Goal: Task Accomplishment & Management: Complete application form

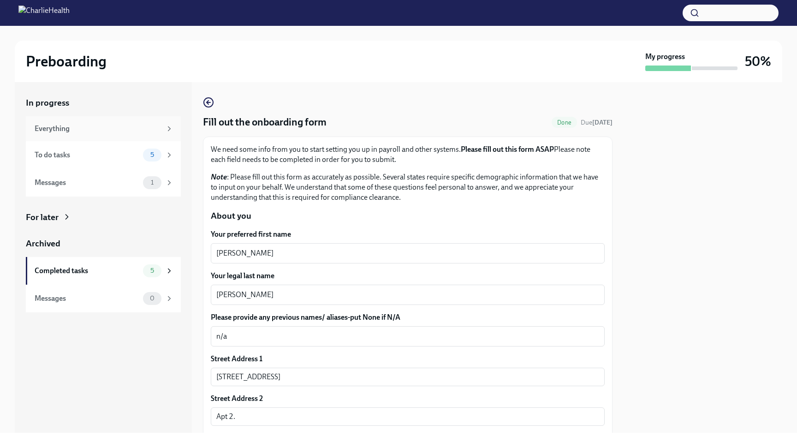
click at [97, 132] on div "Everything" at bounding box center [98, 129] width 127 height 10
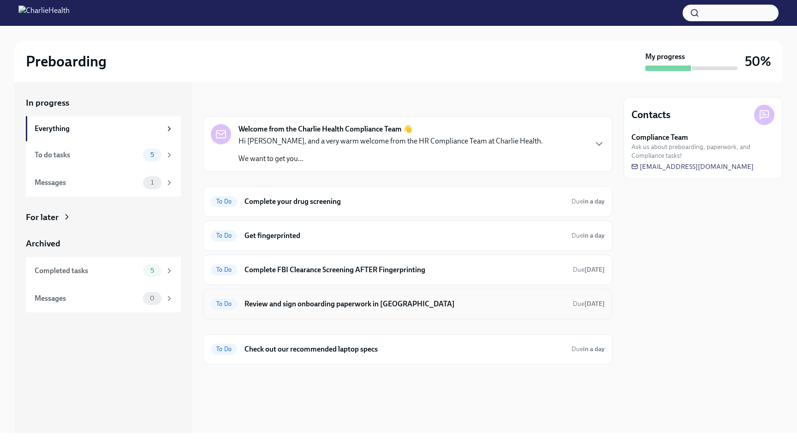
click at [288, 302] on h6 "Review and sign onboarding paperwork in [GEOGRAPHIC_DATA]" at bounding box center [405, 304] width 321 height 10
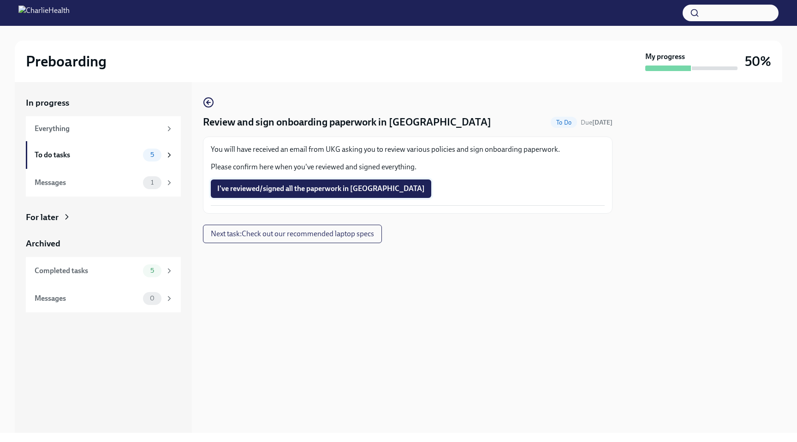
click at [254, 192] on span "I've reviewed/signed all the paperwork in [GEOGRAPHIC_DATA]" at bounding box center [321, 188] width 208 height 9
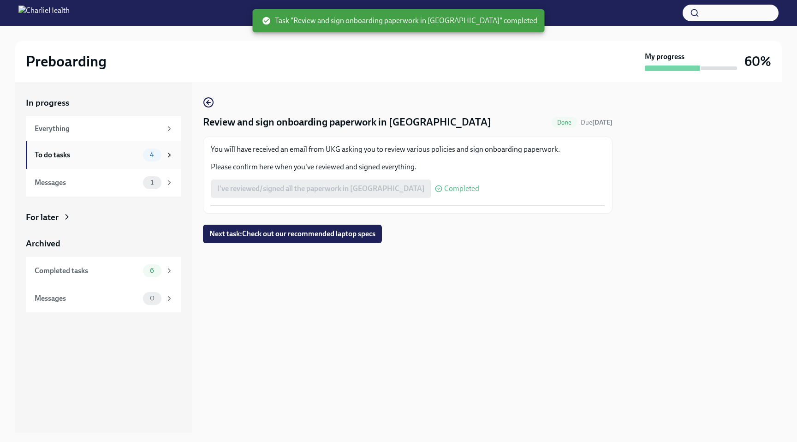
click at [108, 151] on div "To do tasks" at bounding box center [87, 155] width 105 height 10
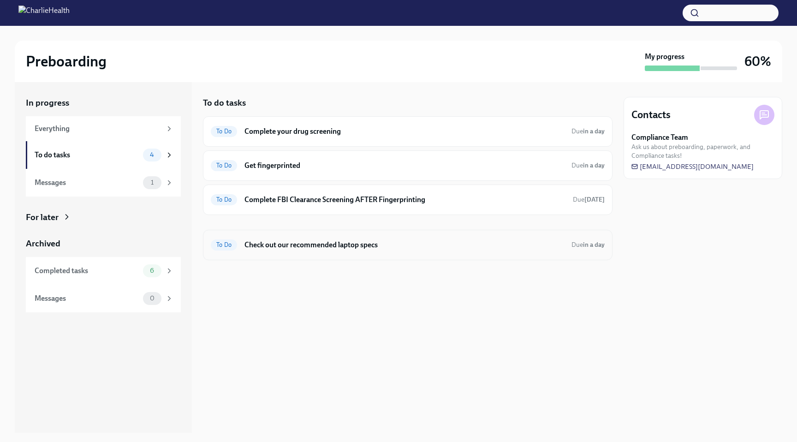
click at [324, 245] on h6 "Check out our recommended laptop specs" at bounding box center [405, 245] width 320 height 10
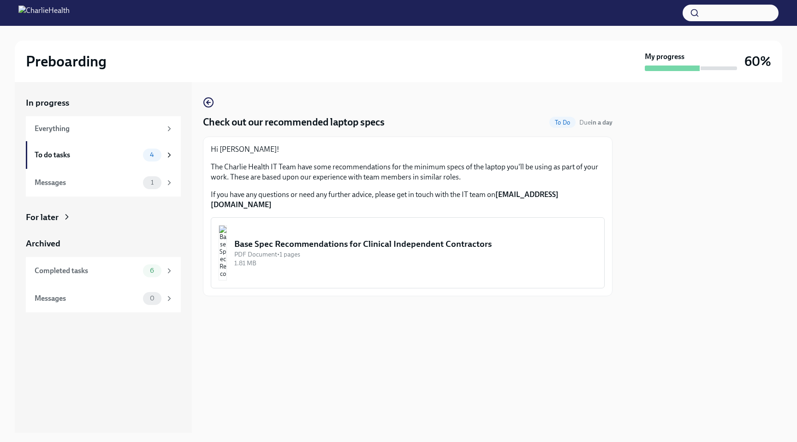
click at [323, 238] on div "Base Spec Recommendations for Clinical Independent Contractors" at bounding box center [415, 244] width 363 height 12
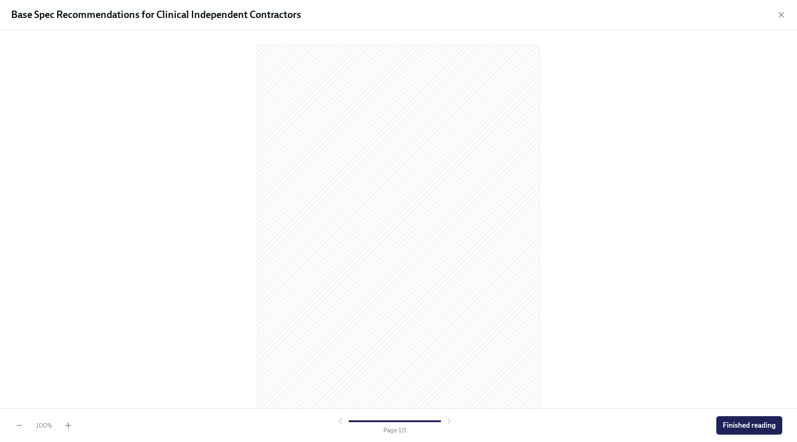
scroll to position [3, 0]
click at [752, 419] on button "Finished reading" at bounding box center [750, 425] width 66 height 18
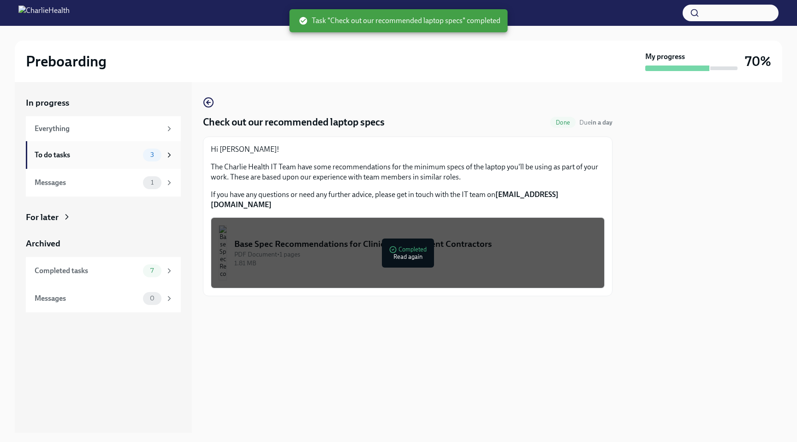
click at [124, 154] on div "To do tasks" at bounding box center [87, 155] width 105 height 10
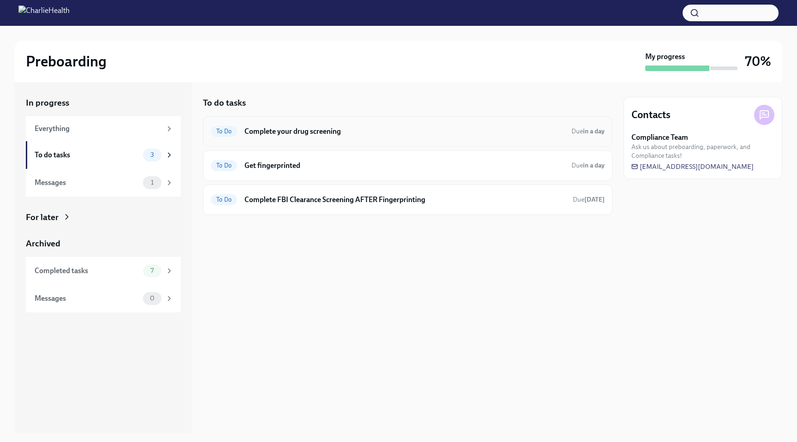
click at [286, 129] on h6 "Complete your drug screening" at bounding box center [405, 131] width 320 height 10
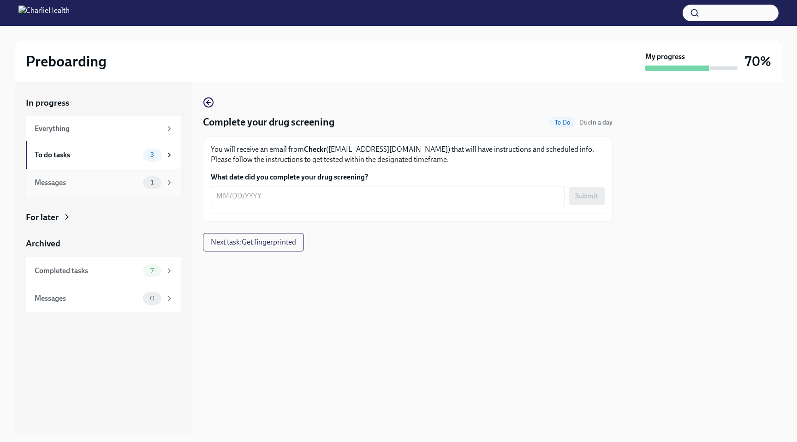
click at [71, 185] on div "Messages" at bounding box center [87, 183] width 105 height 10
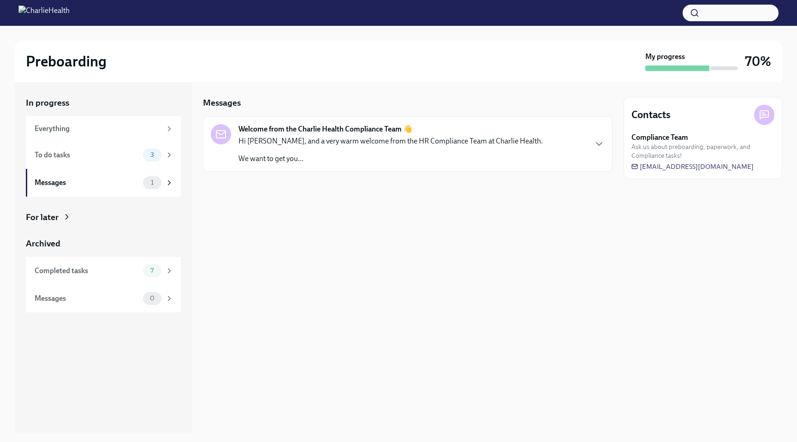
click at [338, 146] on div "Hi [PERSON_NAME], and a very warm welcome from the HR Compliance Team at Charli…" at bounding box center [391, 150] width 305 height 28
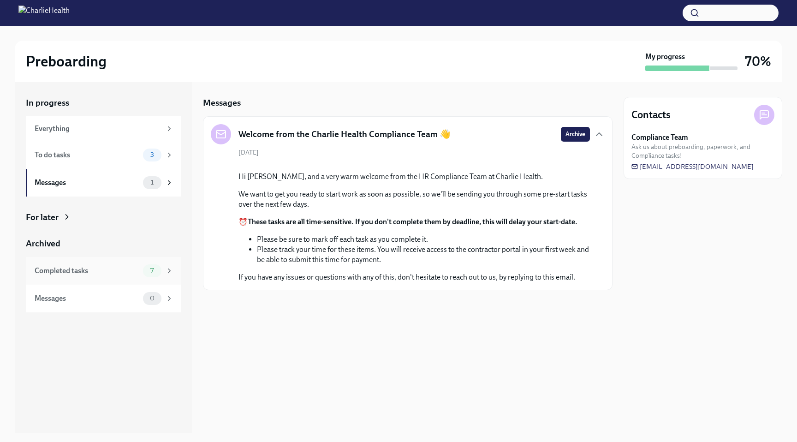
click at [86, 270] on div "Completed tasks" at bounding box center [87, 271] width 105 height 10
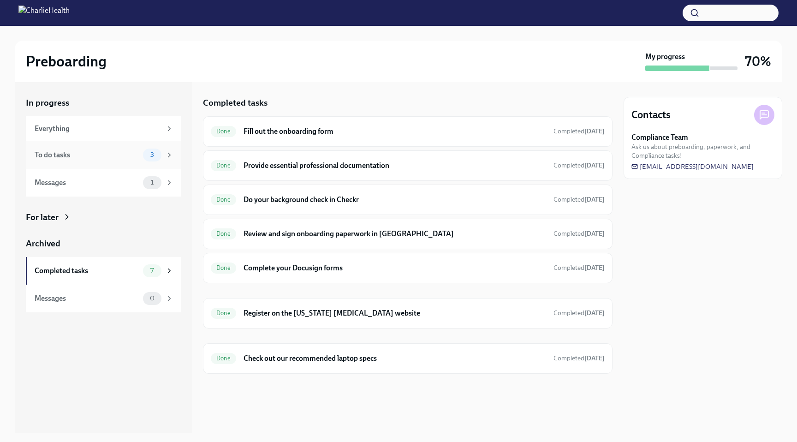
click at [120, 155] on div "To do tasks" at bounding box center [87, 155] width 105 height 10
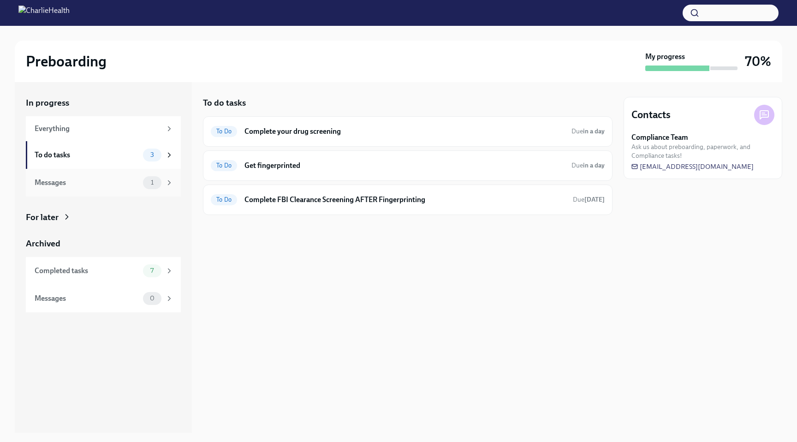
click at [113, 185] on div "Messages" at bounding box center [87, 183] width 105 height 10
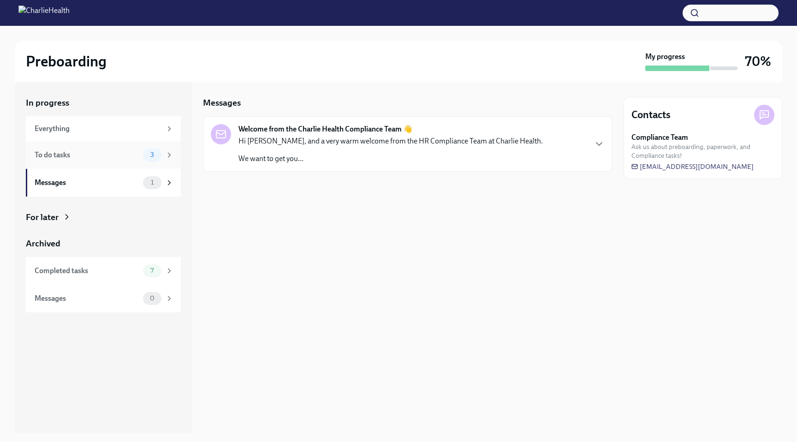
click at [97, 157] on div "To do tasks" at bounding box center [87, 155] width 105 height 10
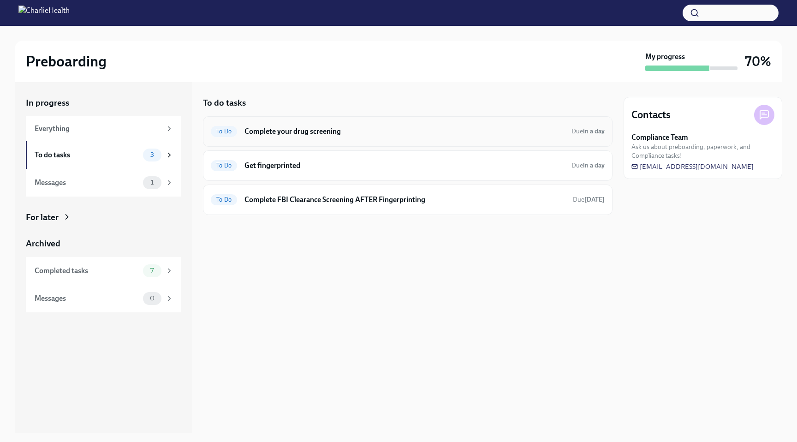
click at [363, 133] on h6 "Complete your drug screening" at bounding box center [405, 131] width 320 height 10
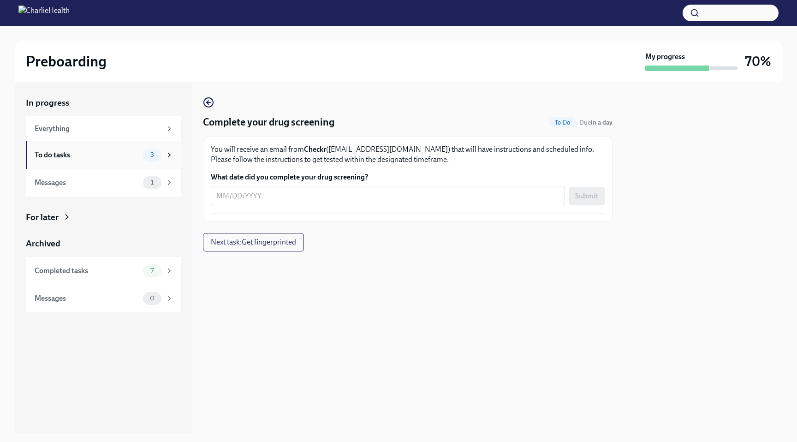
click at [95, 156] on div "To do tasks" at bounding box center [87, 155] width 105 height 10
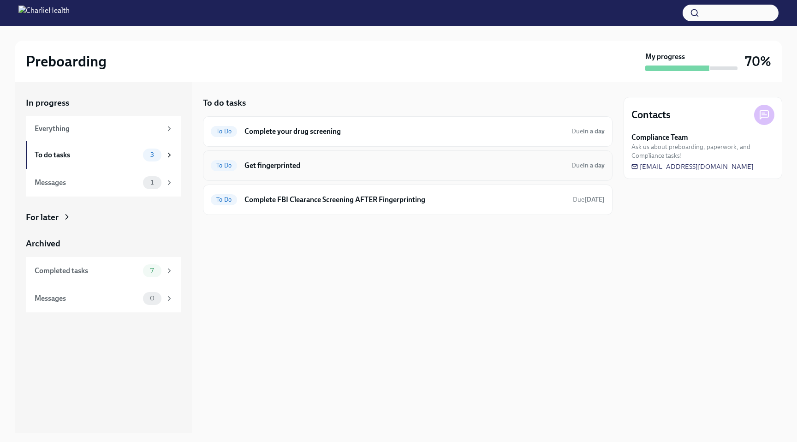
click at [281, 167] on h6 "Get fingerprinted" at bounding box center [405, 166] width 320 height 10
